Goal: Book appointment/travel/reservation

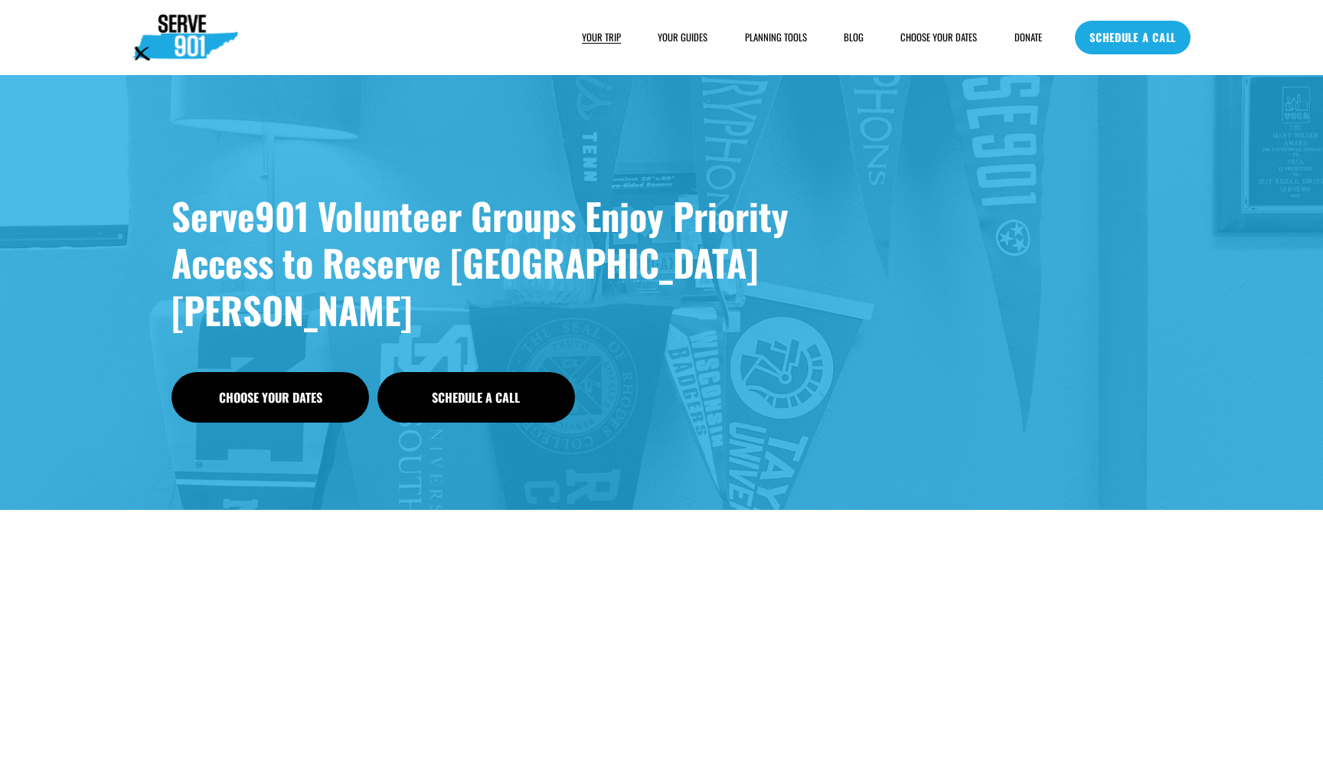
click at [318, 372] on link "Choose Your Dates" at bounding box center [271, 397] width 198 height 51
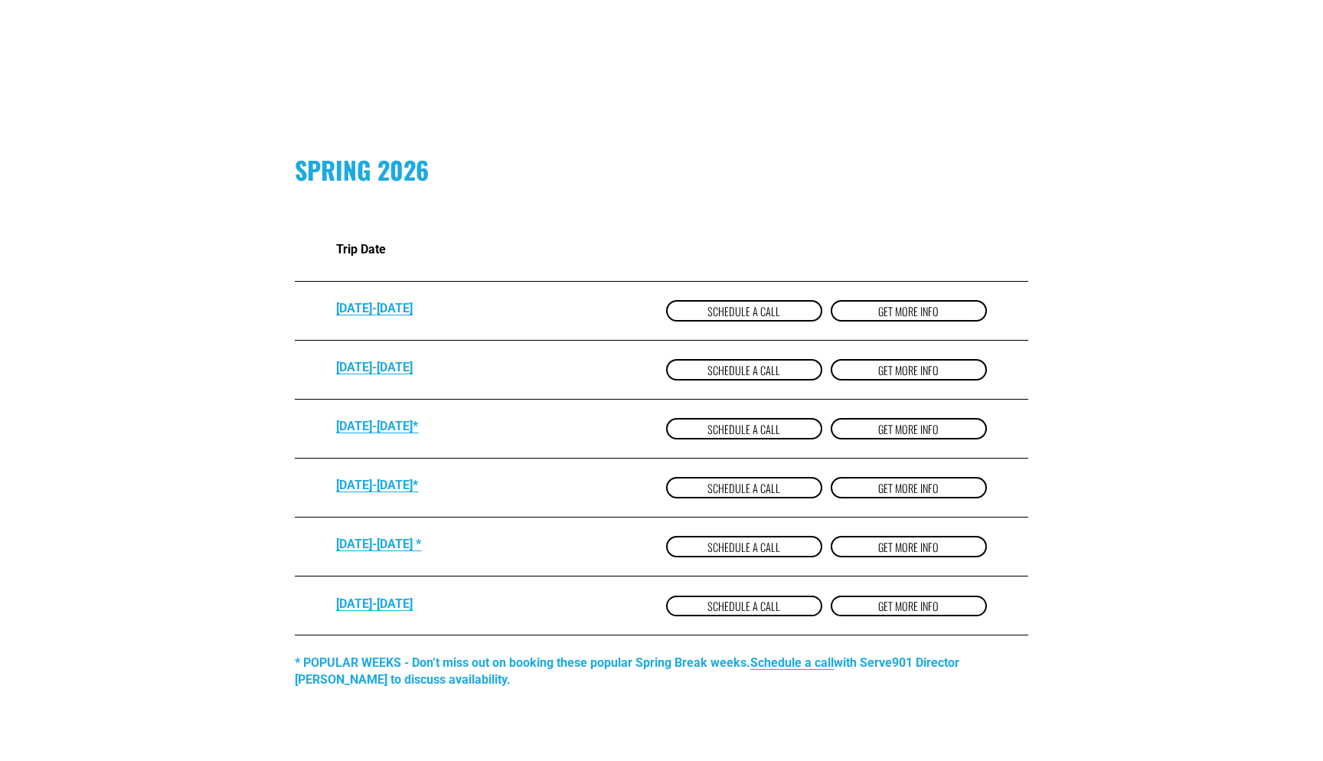
scroll to position [926, 0]
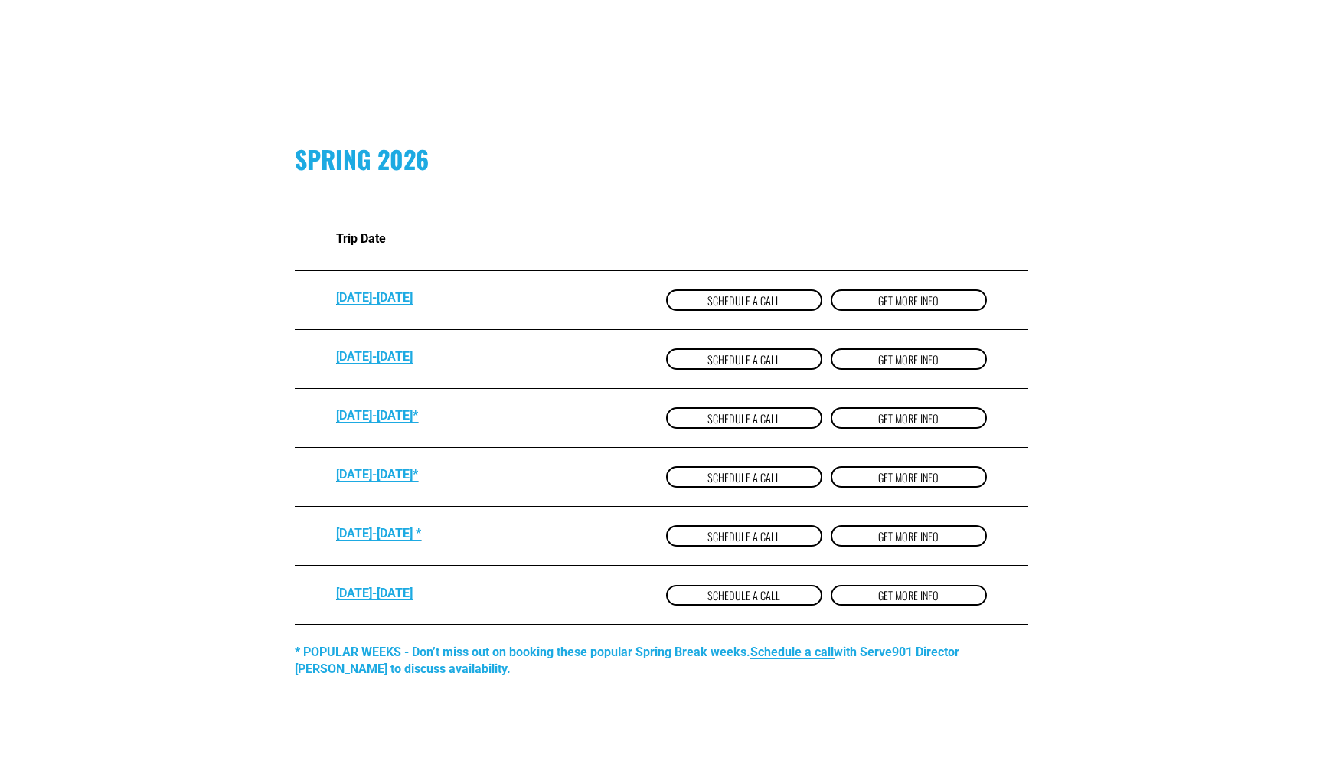
click at [784, 539] on link "Schedule a Call" at bounding box center [744, 535] width 156 height 21
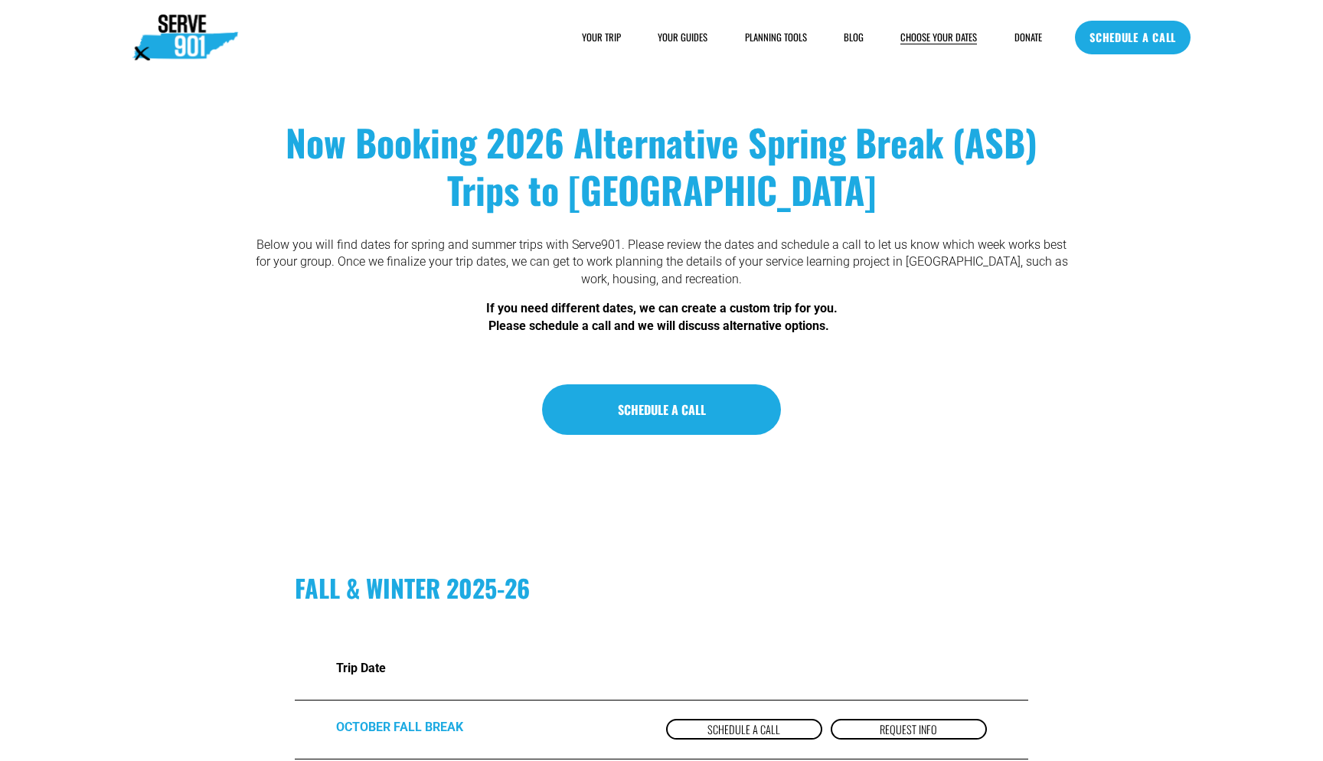
scroll to position [0, 0]
click at [649, 394] on link "SCHEDULE A CALL" at bounding box center [661, 409] width 239 height 51
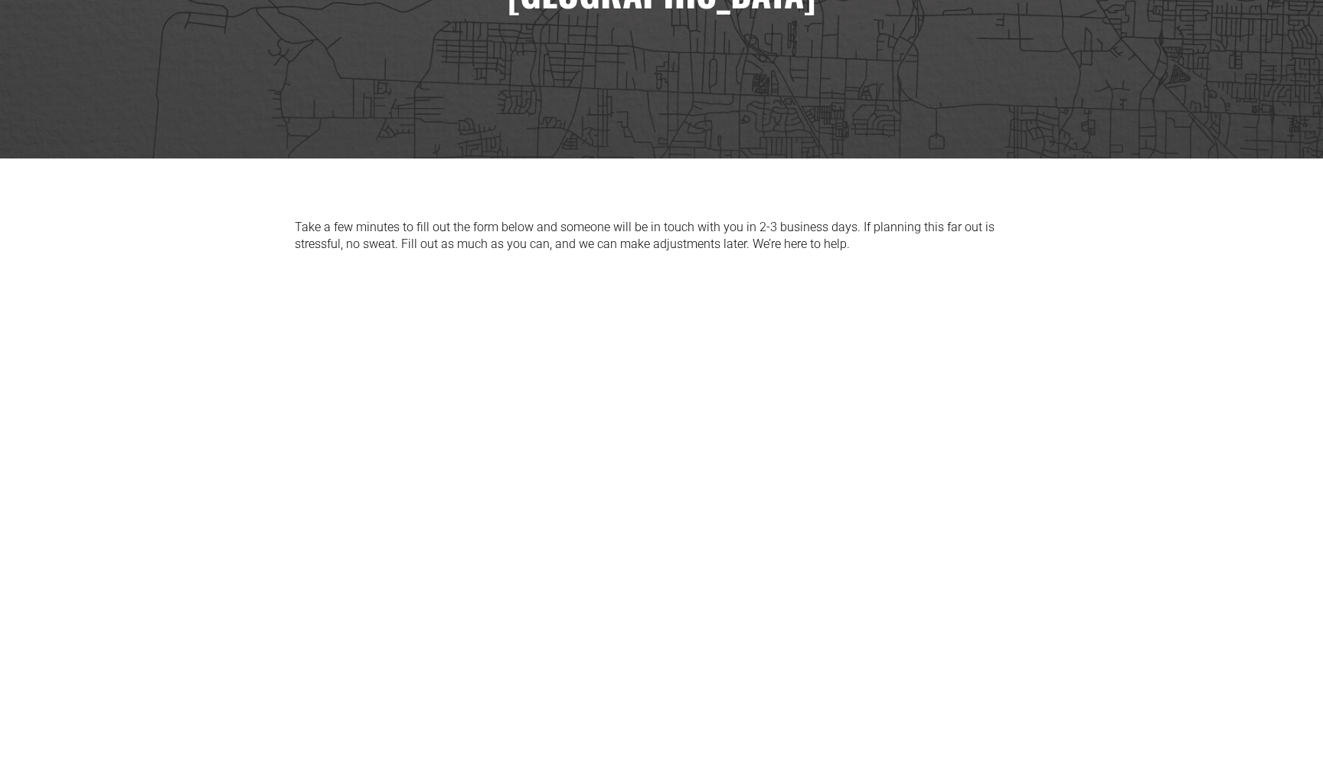
scroll to position [461, 0]
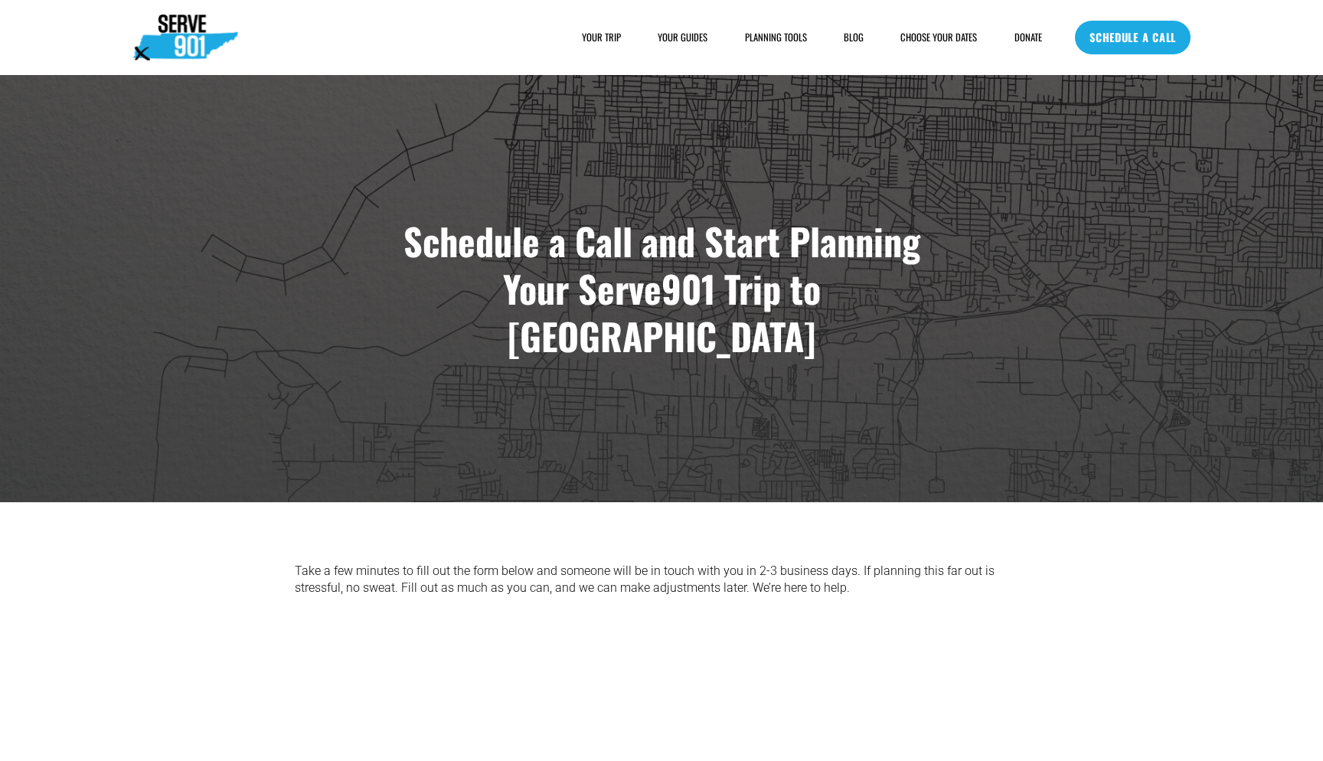
click at [1134, 32] on link "SCHEDULE A CALL" at bounding box center [1133, 38] width 116 height 34
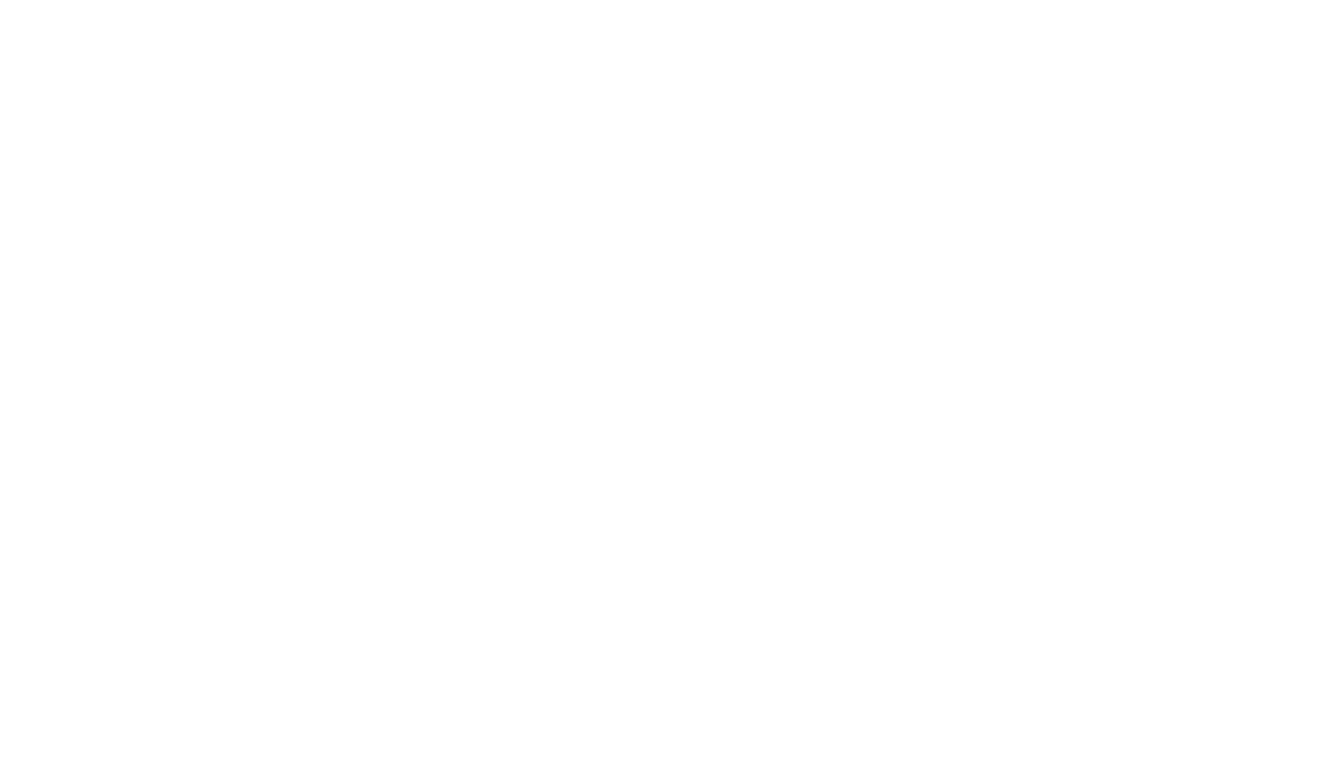
scroll to position [652, 0]
